Goal: Communication & Community: Answer question/provide support

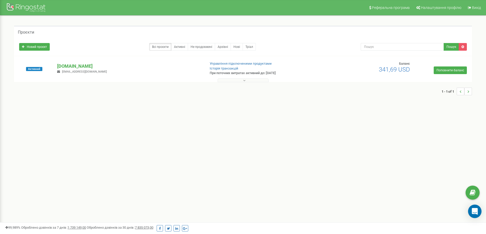
click at [478, 215] on div "Open Intercom Messenger" at bounding box center [475, 212] width 14 height 14
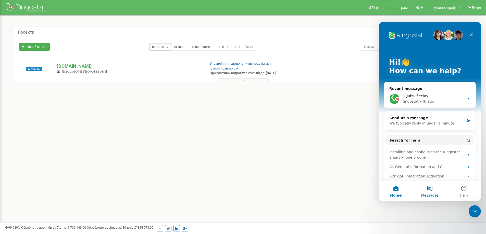
click at [428, 194] on span "Messages" at bounding box center [430, 196] width 18 height 4
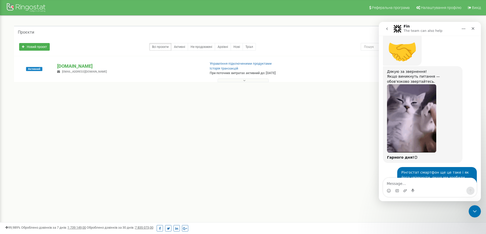
scroll to position [2872, 0]
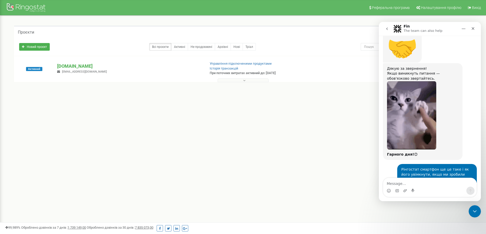
click at [387, 28] on icon "go back" at bounding box center [387, 29] width 2 height 3
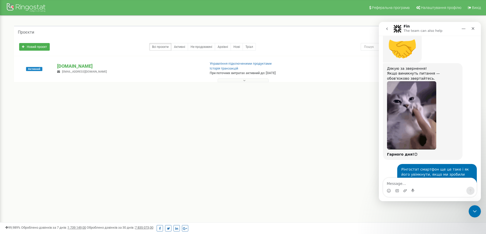
scroll to position [0, 0]
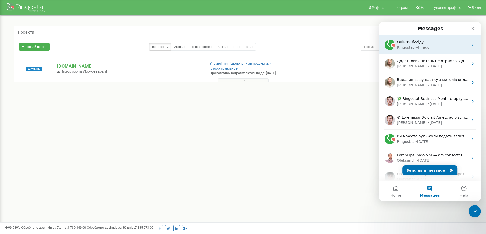
click at [424, 44] on div "Оцініть бесіду" at bounding box center [433, 42] width 72 height 5
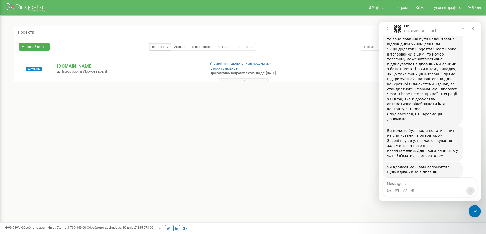
scroll to position [331, 0]
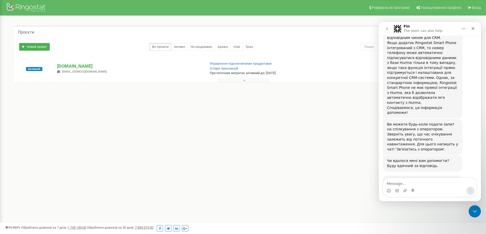
click at [418, 184] on textarea "Message…" at bounding box center [429, 182] width 93 height 9
drag, startPoint x: 444, startPoint y: 184, endPoint x: 424, endPoint y: 186, distance: 20.8
click at [423, 186] on textarea "Доброго дня. Контакт є в збереже" at bounding box center [429, 182] width 93 height 9
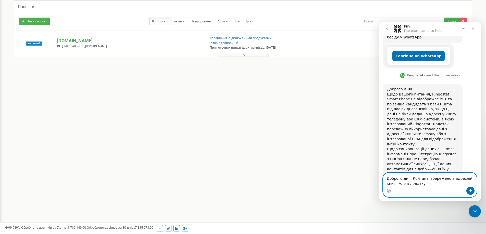
scroll to position [157, 0]
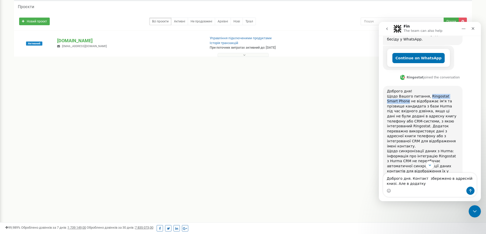
drag, startPoint x: 426, startPoint y: 82, endPoint x: 397, endPoint y: 87, distance: 30.3
click at [397, 89] on div "Доброго дня! Щодо Вашого питання, Ringostat Smart Phone не відображає ім'я та п…" at bounding box center [422, 189] width 71 height 200
copy div "Ringostat Smart Phone"
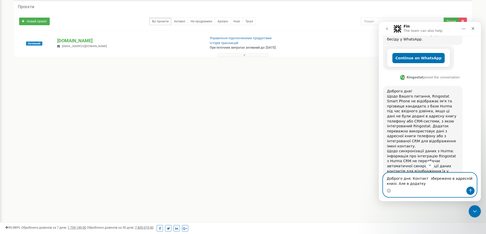
click at [414, 183] on textarea "Доброго дня. Контакт збережено в адресній книзі. Але в додатку" at bounding box center [429, 180] width 93 height 14
paste textarea "Ringostat Smart Phone"
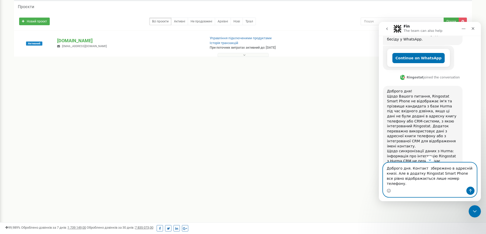
click at [425, 175] on textarea "Доброго дня. Контакт збережено в адресній книзі. Але в додатку Ringostat Smart …" at bounding box center [429, 175] width 93 height 24
click at [452, 185] on textarea "Доброго дня. Контакт збережено в адресній книзі. Але в додатку Ringostat Smart …" at bounding box center [429, 175] width 93 height 24
click at [455, 184] on textarea "Доброго дня. Контакт збережено в адресній книзі. Але в додатку Ringostat Smart …" at bounding box center [429, 175] width 93 height 24
click at [447, 173] on textarea "Доброго дня. Контакт збережено в адресній книзі. Але в додатку Ringostat Smart …" at bounding box center [429, 175] width 93 height 24
click at [391, 183] on textarea "Доброго дня. Контакт збережено в адресній книзі. Але в додатку Ringostat Smart …" at bounding box center [429, 175] width 93 height 24
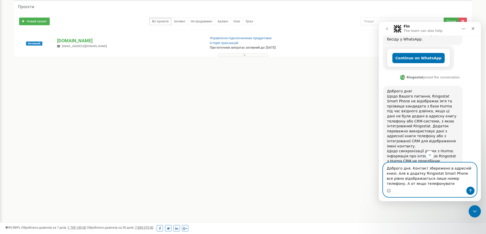
click at [423, 185] on textarea "Доброго дня. Контакт збережено в адресній книзі. Але в додатку Ringostat Smart …" at bounding box center [429, 175] width 93 height 24
click at [449, 178] on textarea "Доброго дня. Контакт збережено в адресній книзі. Але в додатку Ringostat Smart …" at bounding box center [429, 175] width 93 height 24
click at [453, 179] on textarea "Доброго дня. Контакт збережено в адресній книзі. Але в додатку Ringostat Smart …" at bounding box center [429, 172] width 93 height 29
click at [458, 185] on textarea "Доброго дня. Контакт збережено в адресній книзі. Але в додатку Ringostat Smart …" at bounding box center [429, 172] width 93 height 29
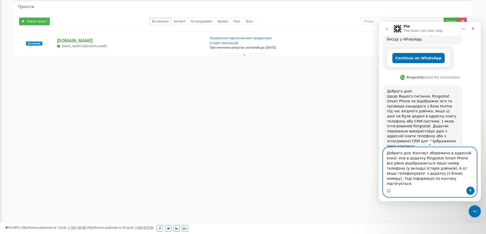
drag, startPoint x: 410, startPoint y: 184, endPoint x: 369, endPoint y: 150, distance: 53.6
click at [379, 150] on html "Fin The team can also help Every day Ringostat helps business more effectively …" at bounding box center [430, 112] width 102 height 180
paste textarea "Контакт збережений в адресній книзі, однак у додатку Ringostat Smart Phone у вк…"
type textarea "Доброго дня. Контакт збережений в адресній книзі, однак у додатку Ringostat Sma…"
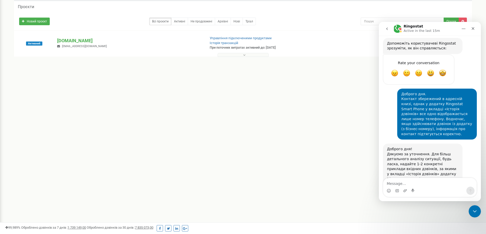
scroll to position [476, 0]
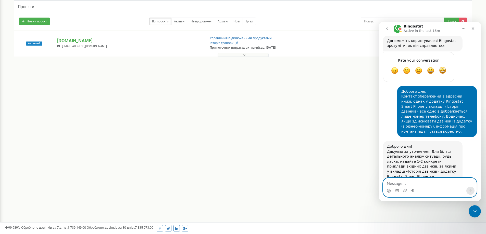
click at [398, 185] on textarea "Message…" at bounding box center [429, 182] width 93 height 9
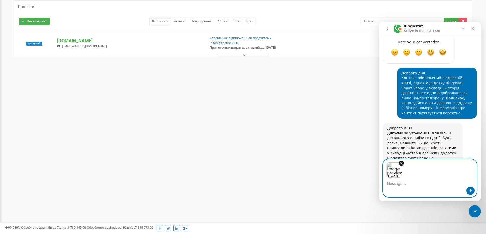
scroll to position [495, 0]
click at [467, 191] on button "Send a message…" at bounding box center [470, 191] width 8 height 8
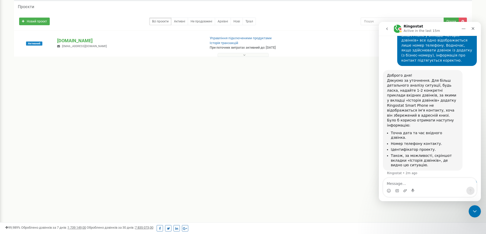
scroll to position [555, 0]
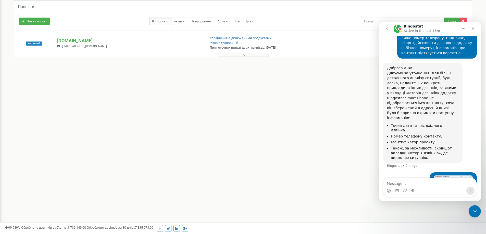
click at [409, 183] on textarea "Message…" at bounding box center [429, 182] width 93 height 9
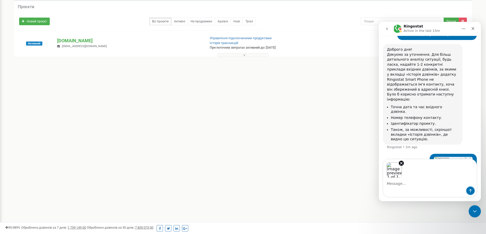
click at [471, 189] on icon "Send a message…" at bounding box center [470, 191] width 4 height 4
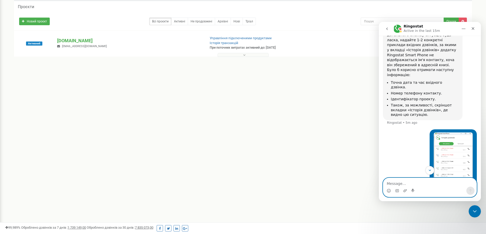
scroll to position [630, 0]
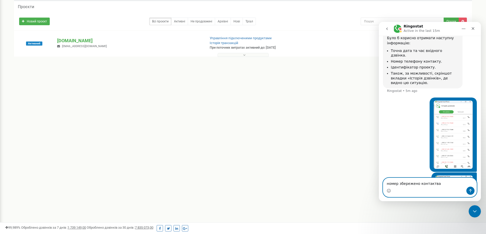
drag, startPoint x: 439, startPoint y: 184, endPoint x: 427, endPoint y: 186, distance: 12.1
click at [427, 186] on textarea "номер збережено контактва" at bounding box center [429, 182] width 93 height 9
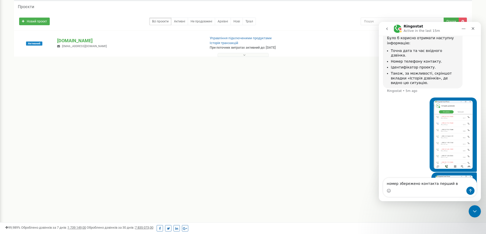
click at [458, 101] on img "Юлія says…" at bounding box center [453, 135] width 39 height 68
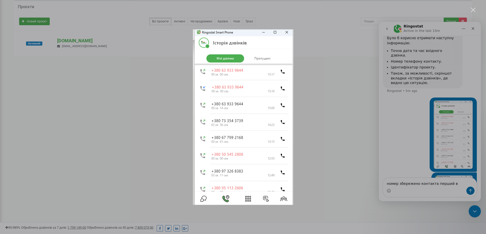
click at [452, 185] on div "Intercom messenger" at bounding box center [243, 117] width 486 height 234
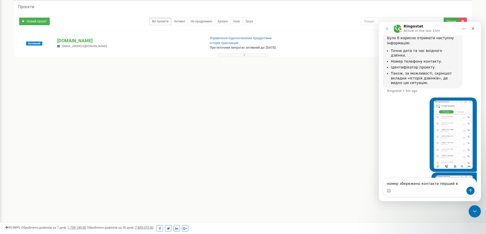
scroll to position [620, 0]
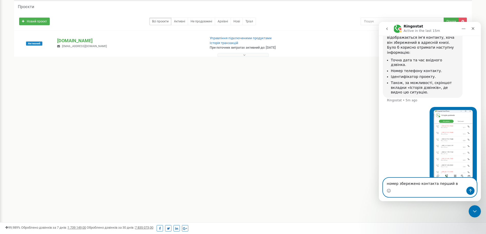
click at [451, 184] on textarea "номер збережено контакта перший в" at bounding box center [429, 182] width 93 height 9
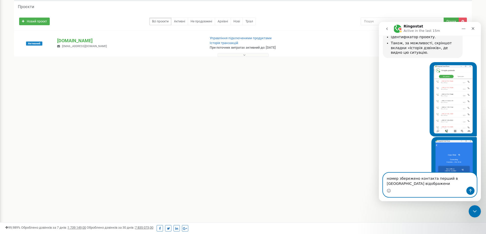
type textarea "номер збережено контакта перший в [GEOGRAPHIC_DATA] відображений"
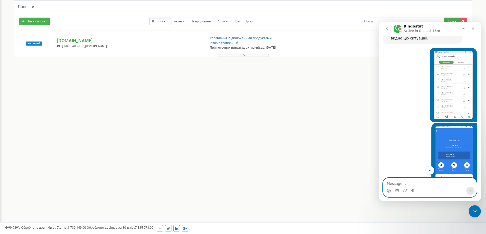
scroll to position [675, 0]
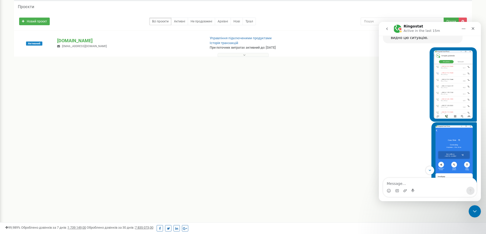
drag, startPoint x: 423, startPoint y: 162, endPoint x: 392, endPoint y: 158, distance: 30.9
copy div "номер збережено контакта перший в [GEOGRAPHIC_DATA] відображений"
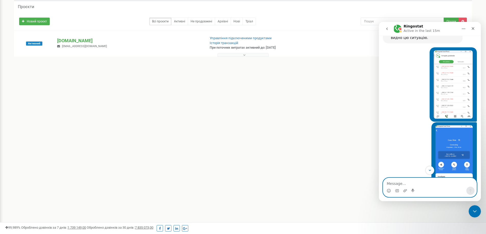
click at [403, 182] on textarea "Message…" at bounding box center [429, 182] width 93 height 9
paste textarea "номер збережено контакта перший в [GEOGRAPHIC_DATA] відображений"
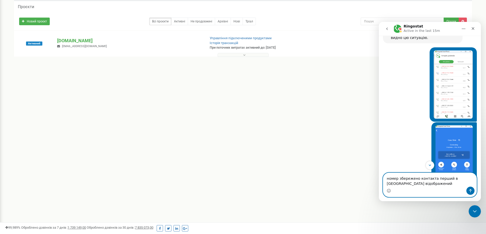
click at [388, 179] on textarea "номер збережено контакта перший в [GEOGRAPHIC_DATA] відображений" at bounding box center [429, 180] width 93 height 14
click at [417, 179] on textarea "[PERSON_NAME] збережено контакта перший в [GEOGRAPHIC_DATA] відображений" at bounding box center [429, 180] width 93 height 14
click at [456, 179] on textarea "Номер збереженого контакта перший в [GEOGRAPHIC_DATA] відображений" at bounding box center [429, 180] width 93 height 14
type textarea "[PERSON_NAME] збереженого контакта перший в Історії відображений"
drag, startPoint x: 468, startPoint y: 190, endPoint x: 418, endPoint y: 192, distance: 50.5
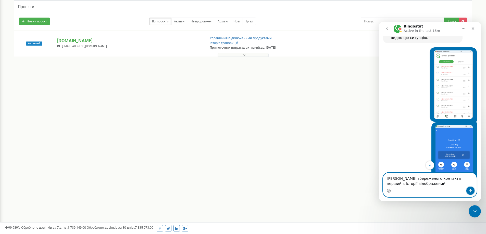
click at [468, 190] on icon "Send a message…" at bounding box center [470, 191] width 4 height 4
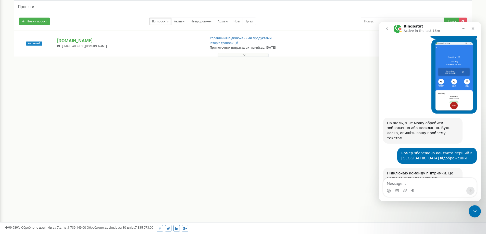
scroll to position [763, 0]
